Goal: Information Seeking & Learning: Learn about a topic

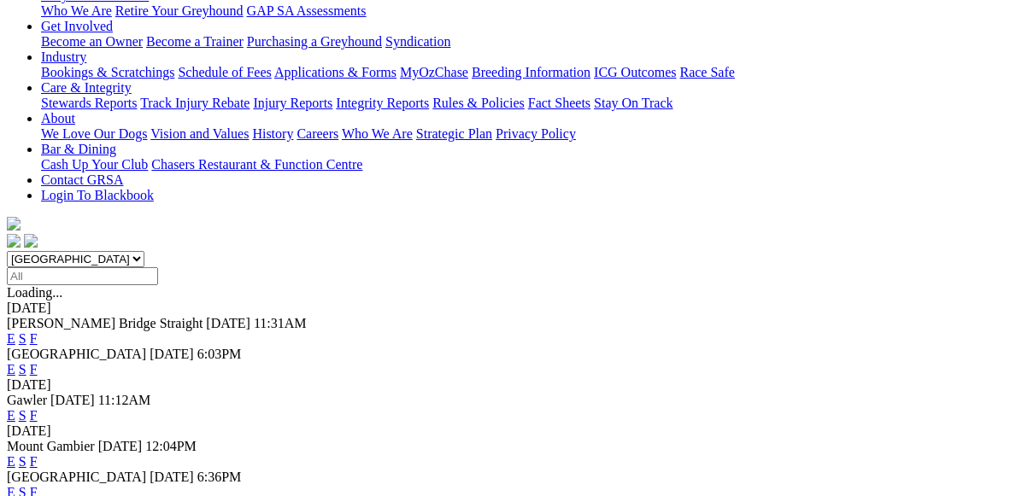
scroll to position [342, 0]
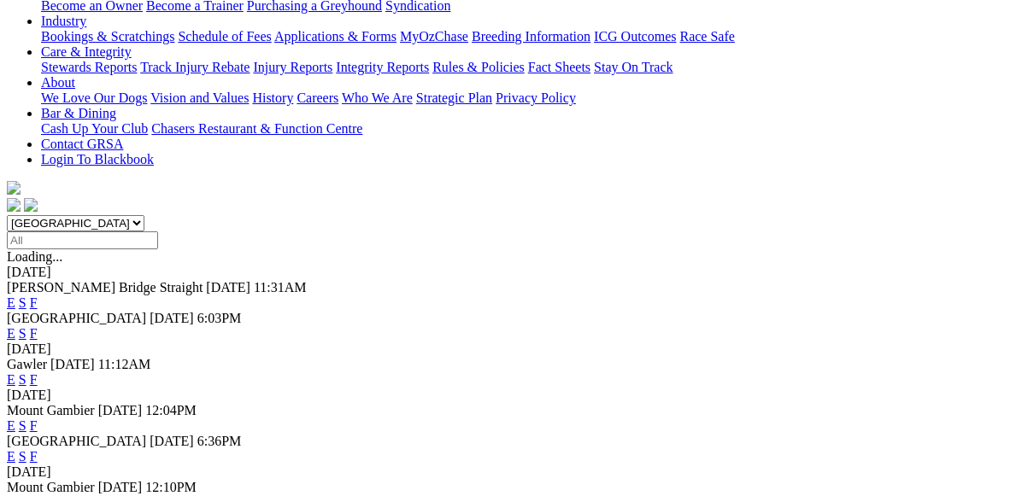
click at [15, 449] on link "E" at bounding box center [11, 456] width 9 height 15
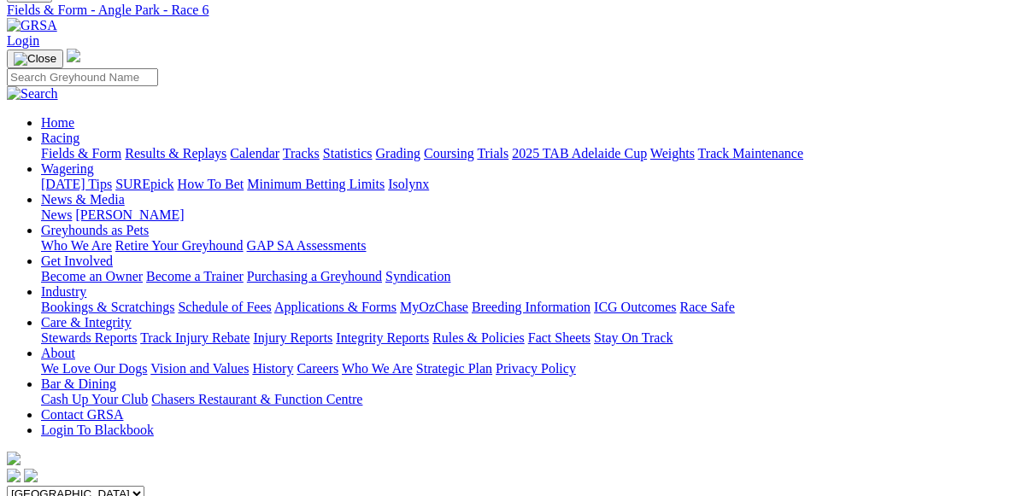
scroll to position [171, 0]
